Goal: Task Accomplishment & Management: Complete application form

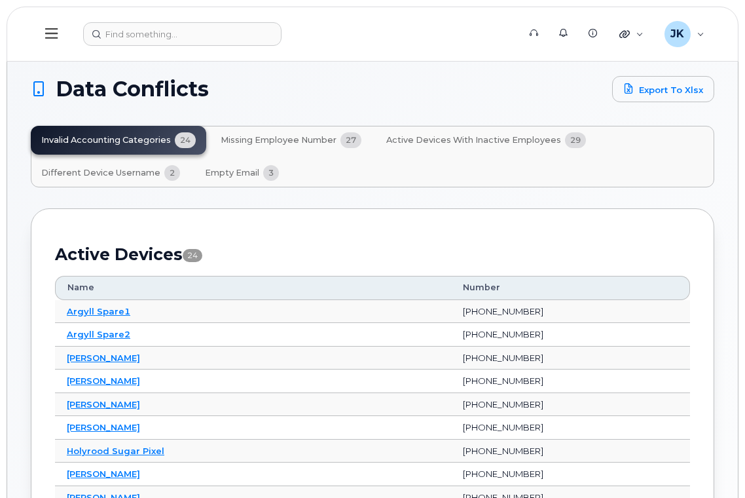
click at [284, 138] on span "Missing Employee Number" at bounding box center [279, 140] width 116 height 10
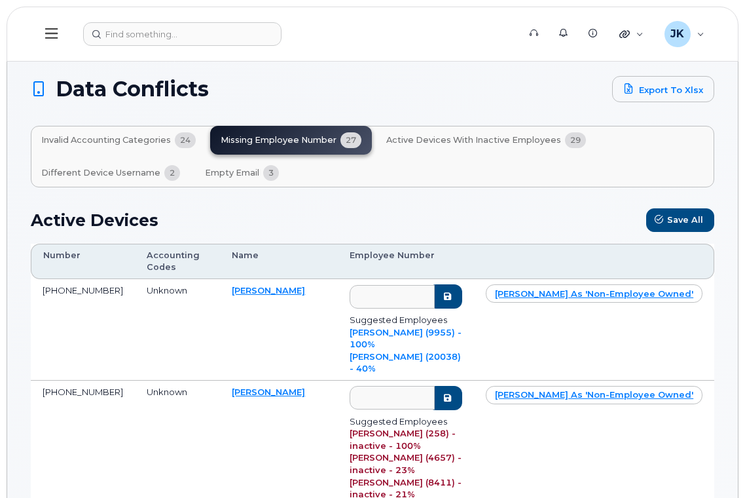
click at [275, 290] on td "[PERSON_NAME]" at bounding box center [279, 330] width 118 height 102
copy link "Petruk"
click at [420, 333] on link "BENJAMIN PETRUK (9955) - 100%" at bounding box center [406, 338] width 112 height 23
type input "9955"
click at [452, 295] on icon "submit" at bounding box center [447, 296] width 10 height 9
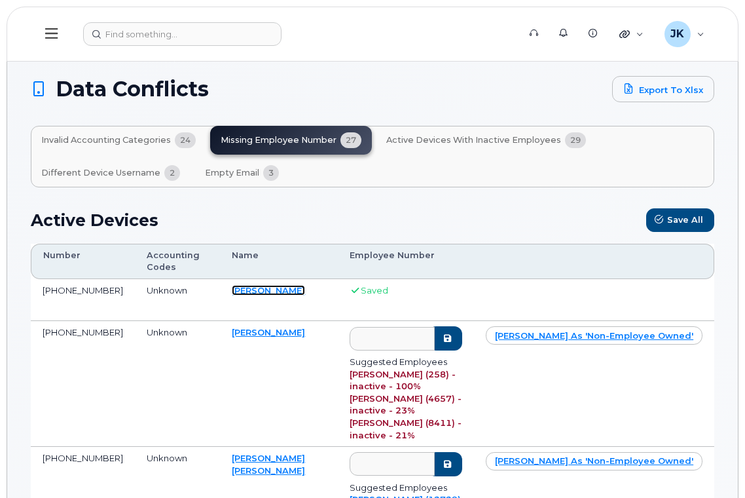
click at [255, 288] on link "[PERSON_NAME]" at bounding box center [268, 290] width 73 height 10
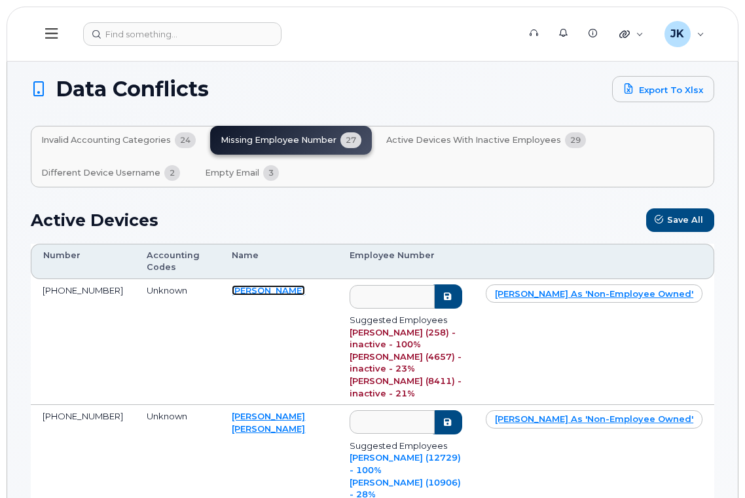
click at [248, 288] on link "Fred Fonseca" at bounding box center [268, 290] width 73 height 10
click at [399, 331] on link "FRED FONSECA (258) - inactive - 100%" at bounding box center [403, 338] width 106 height 23
type input "258"
click at [452, 299] on icon "submit" at bounding box center [447, 296] width 10 height 9
click at [452, 294] on icon "submit" at bounding box center [447, 296] width 10 height 9
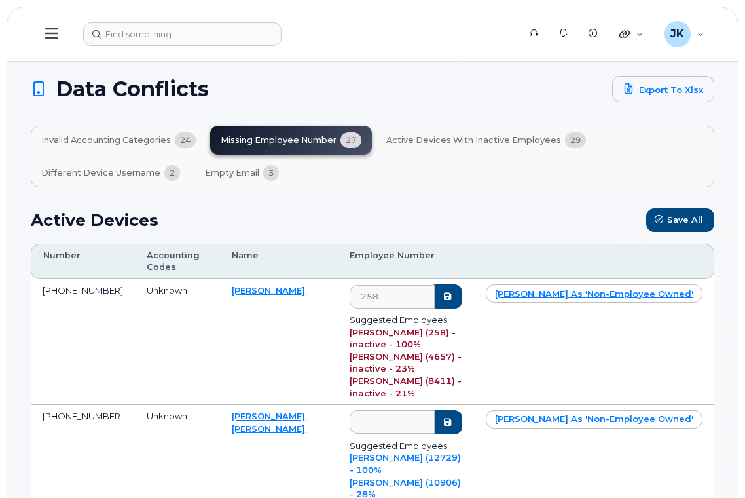
click at [247, 319] on td "Fred Fonseca" at bounding box center [279, 342] width 118 height 126
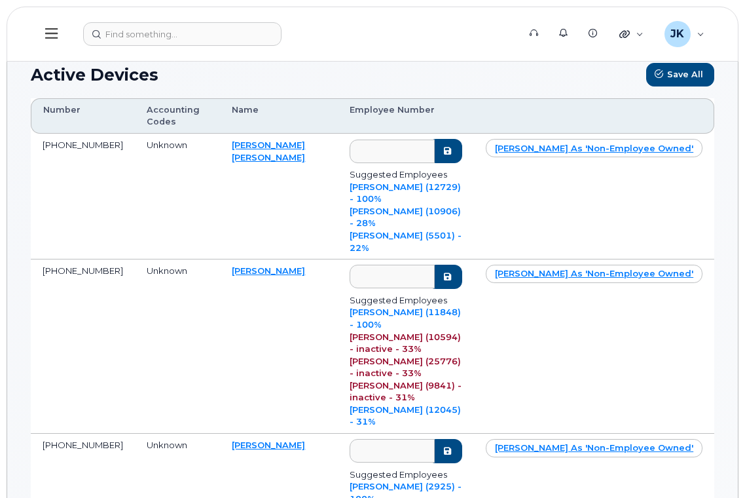
scroll to position [175, 0]
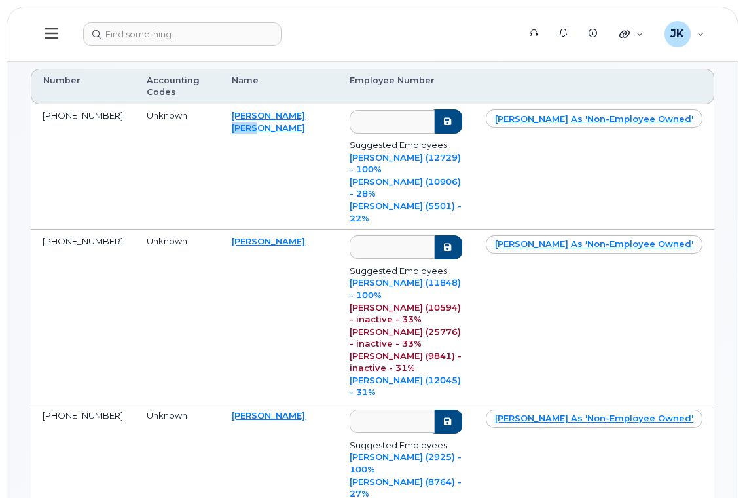
drag, startPoint x: 318, startPoint y: 115, endPoint x: 290, endPoint y: 119, distance: 28.3
click at [290, 119] on td "Karla Loberg Walter" at bounding box center [279, 167] width 118 height 126
copy link "Walter"
click at [455, 158] on link "KARLA LOBERG-WALTER (12729) - 100%" at bounding box center [405, 163] width 111 height 23
type input "12729"
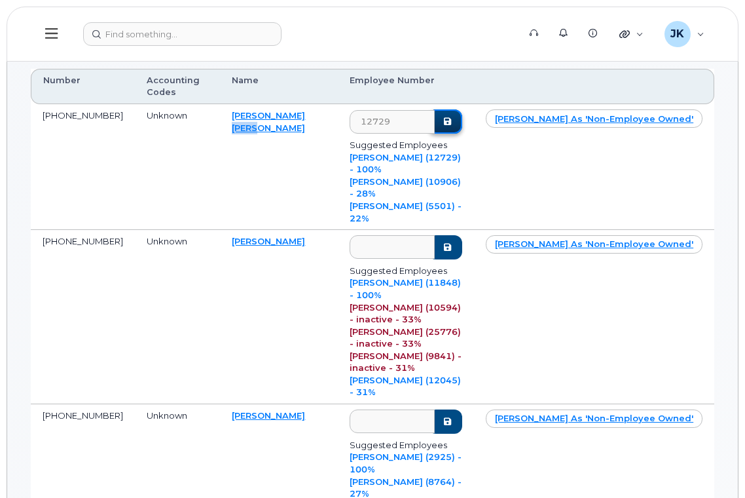
click at [462, 122] on button "submit" at bounding box center [445, 121] width 34 height 24
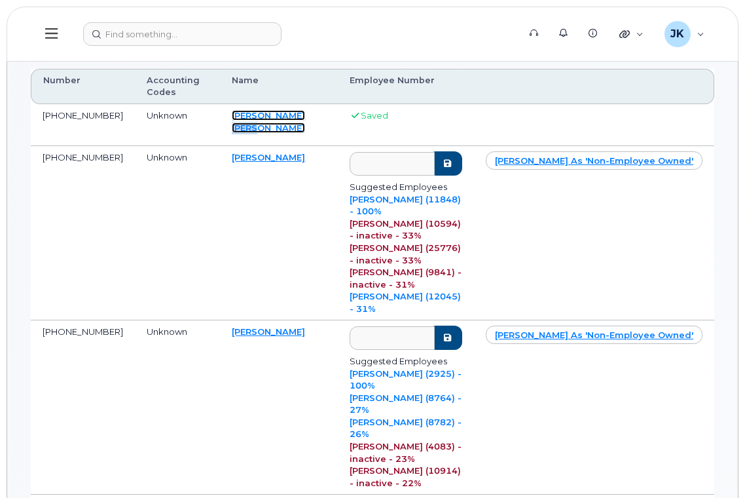
click at [255, 118] on link "Karla Loberg Walter" at bounding box center [268, 121] width 73 height 23
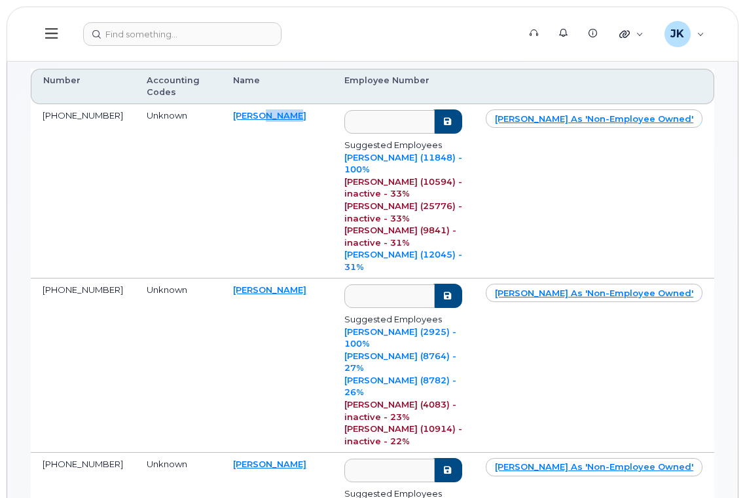
drag, startPoint x: 265, startPoint y: 117, endPoint x: 254, endPoint y: 118, distance: 10.5
click at [254, 118] on td "Kelly Flasha" at bounding box center [276, 191] width 111 height 174
copy link "Flasha"
click at [411, 157] on link "KELLY FLASHA (11848) - 100%" at bounding box center [403, 163] width 118 height 23
type input "11848"
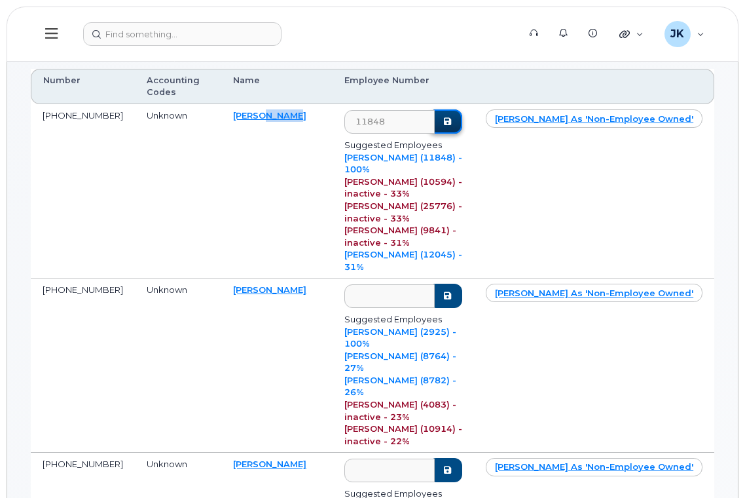
click at [452, 121] on icon "submit" at bounding box center [447, 121] width 10 height 9
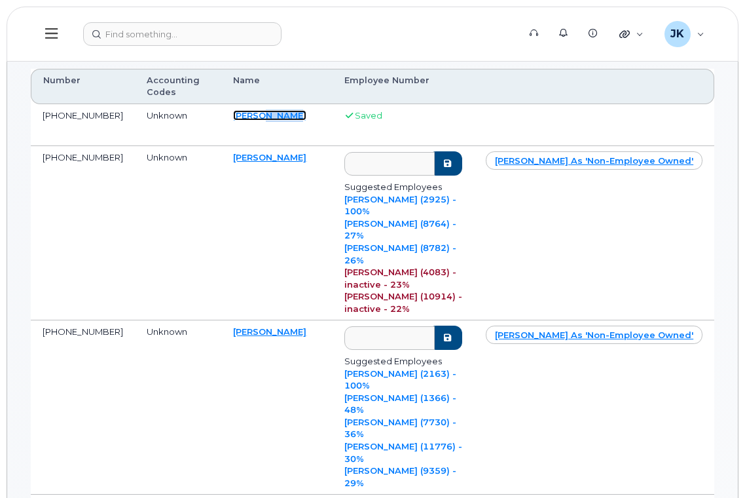
click at [246, 115] on link "Kelly Flasha" at bounding box center [269, 115] width 73 height 10
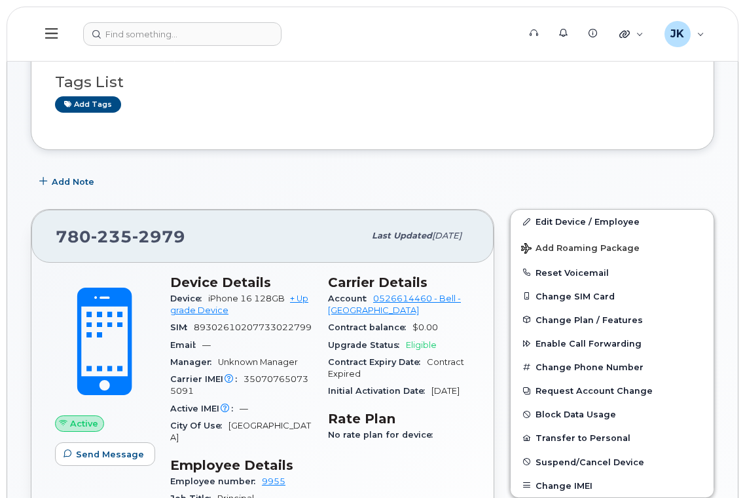
scroll to position [262, 0]
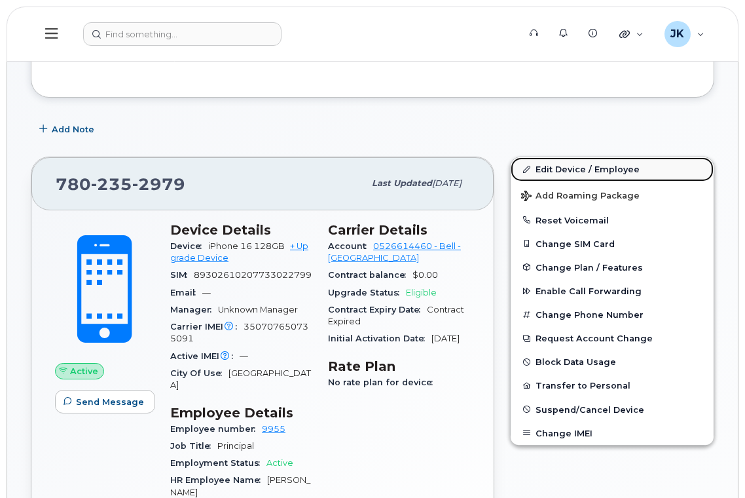
drag, startPoint x: 560, startPoint y: 166, endPoint x: 548, endPoint y: 170, distance: 12.4
click at [560, 166] on link "Edit Device / Employee" at bounding box center [612, 169] width 203 height 24
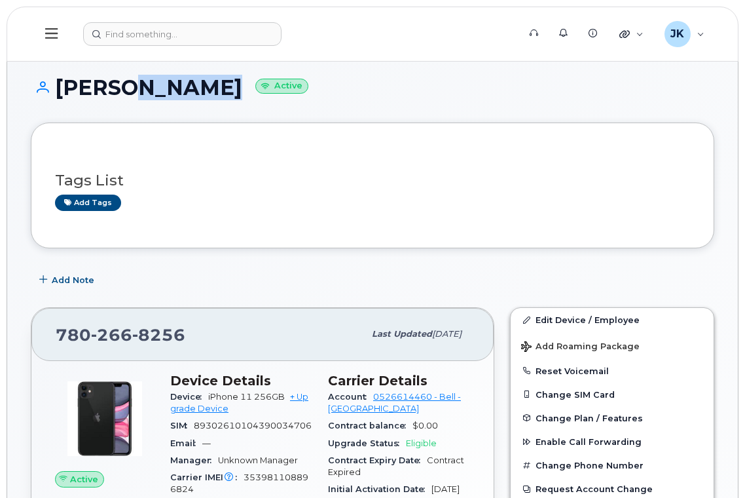
drag, startPoint x: 200, startPoint y: 90, endPoint x: 116, endPoint y: 91, distance: 84.5
click at [116, 91] on h1 "Fred Fonseca Active" at bounding box center [373, 87] width 684 height 23
copy h1 "Fonseca"
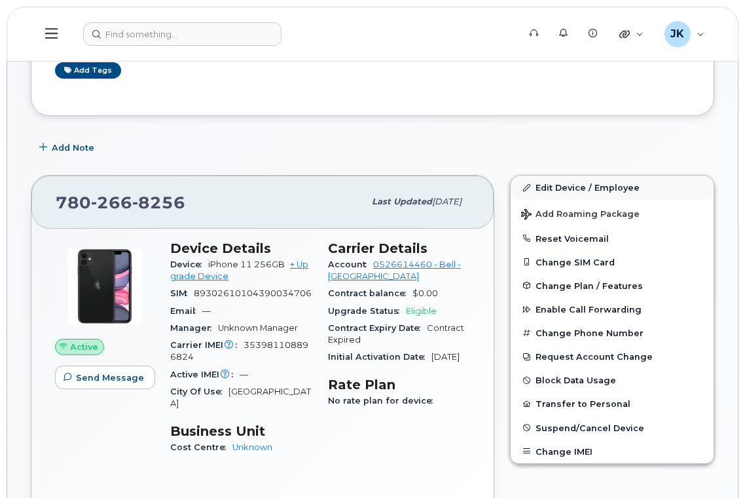
scroll to position [103, 0]
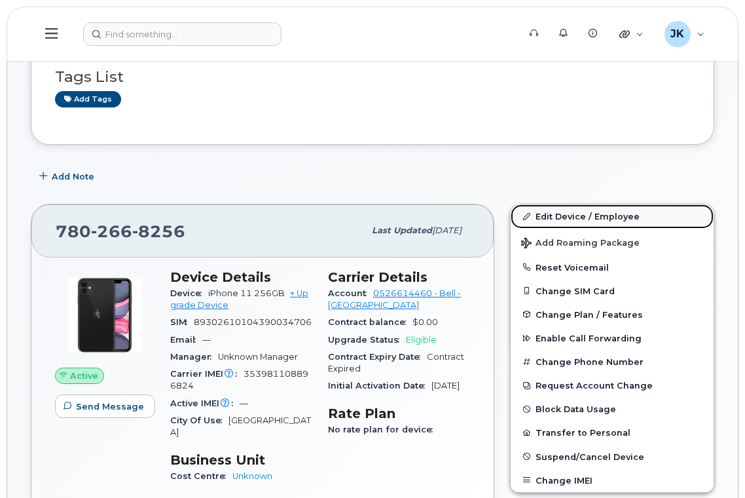
click at [551, 213] on link "Edit Device / Employee" at bounding box center [612, 216] width 203 height 24
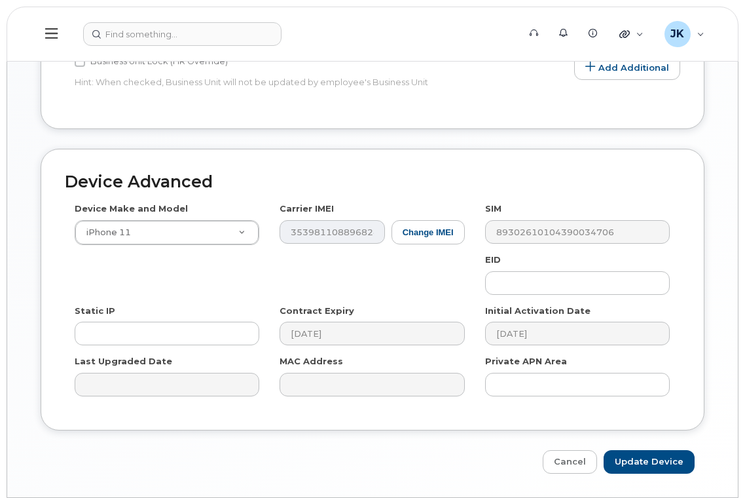
scroll to position [702, 0]
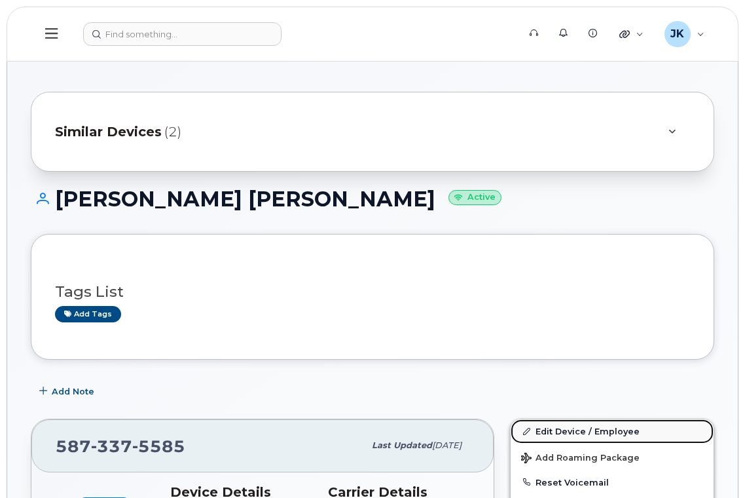
click at [566, 425] on link "Edit Device / Employee" at bounding box center [612, 431] width 203 height 24
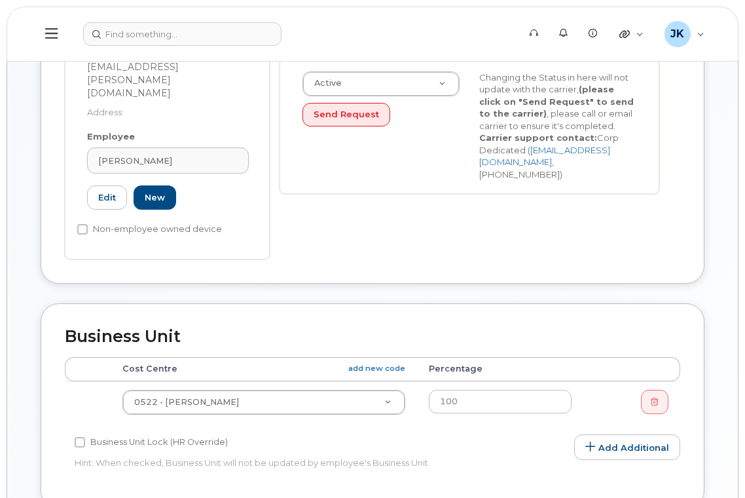
scroll to position [349, 0]
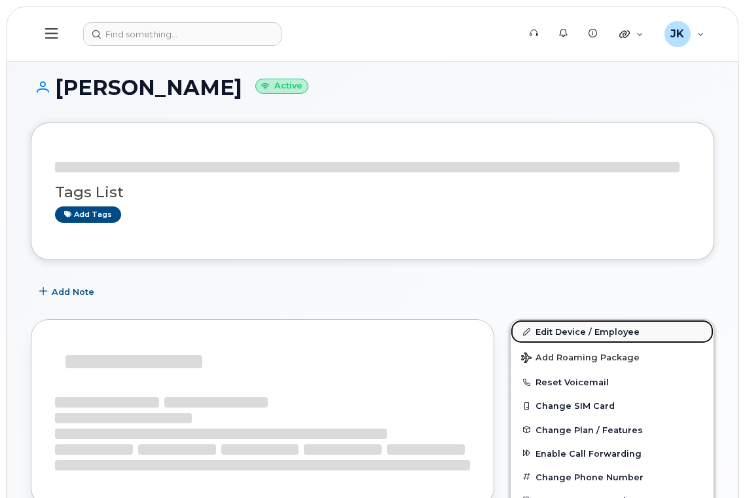
click at [568, 330] on link "Edit Device / Employee" at bounding box center [612, 332] width 203 height 24
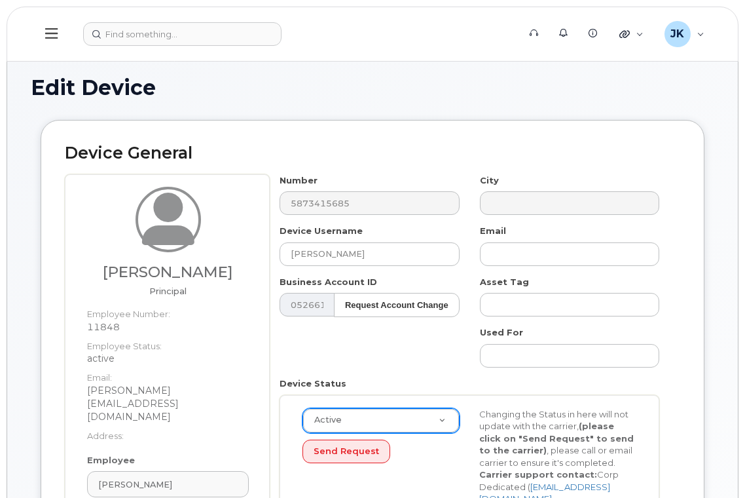
scroll to position [349, 0]
